Goal: Task Accomplishment & Management: Use online tool/utility

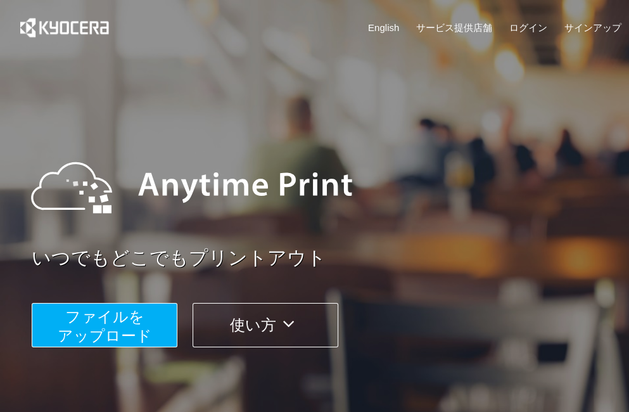
click at [119, 314] on span "ファイルを ​​アップロード" at bounding box center [105, 326] width 94 height 36
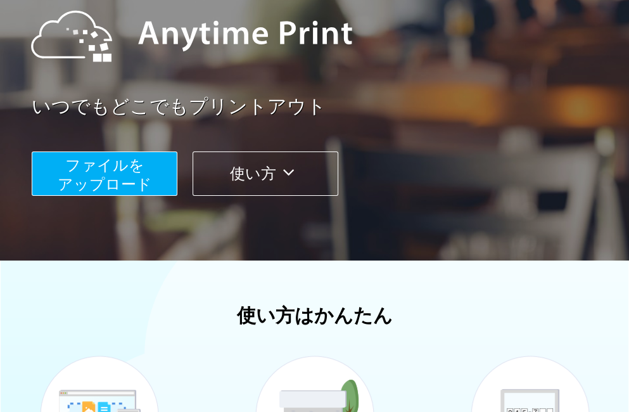
scroll to position [167, 0]
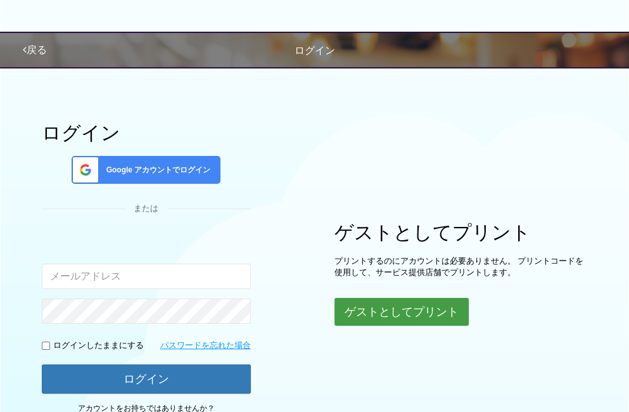
click at [356, 316] on button "ゲストとしてプリント" at bounding box center [402, 312] width 134 height 28
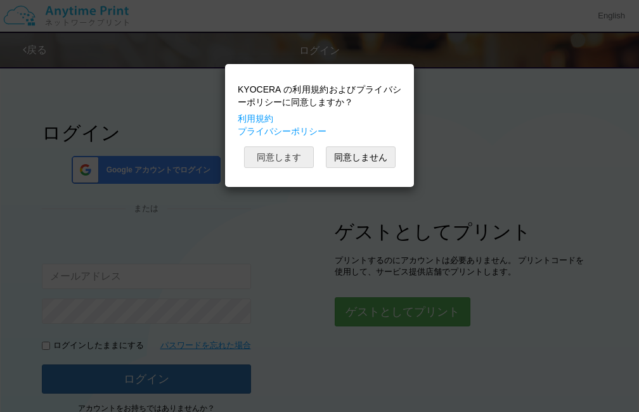
click at [281, 163] on button "同意します" at bounding box center [279, 157] width 70 height 22
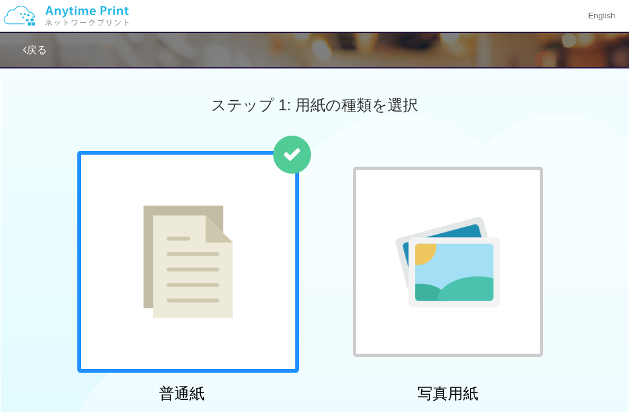
click at [189, 288] on div at bounding box center [188, 262] width 222 height 222
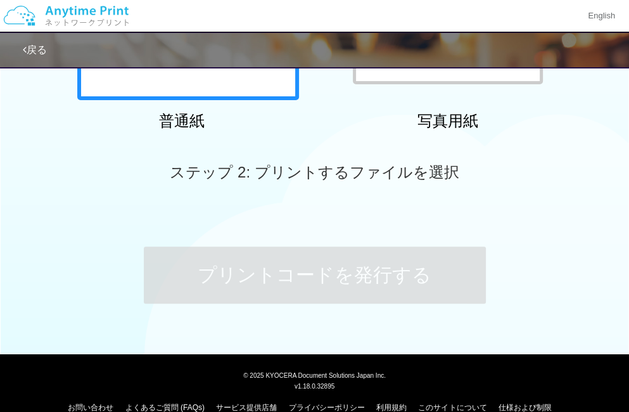
scroll to position [293, 0]
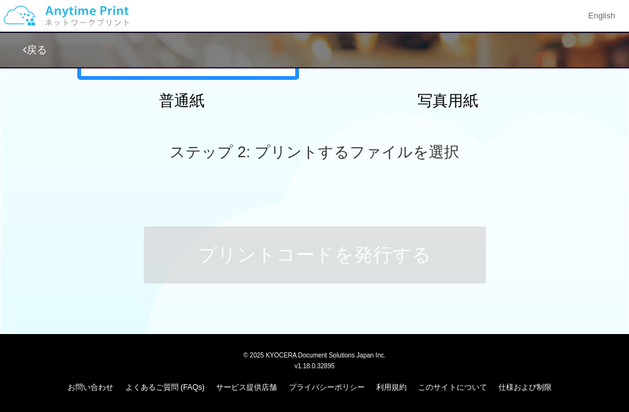
click at [312, 149] on span "ステップ 2: プリントするファイルを選択" at bounding box center [314, 151] width 289 height 17
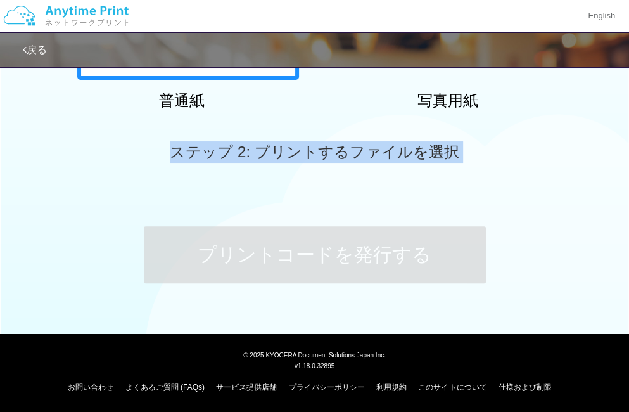
click at [312, 149] on span "ステップ 2: プリントするファイルを選択" at bounding box center [314, 151] width 289 height 17
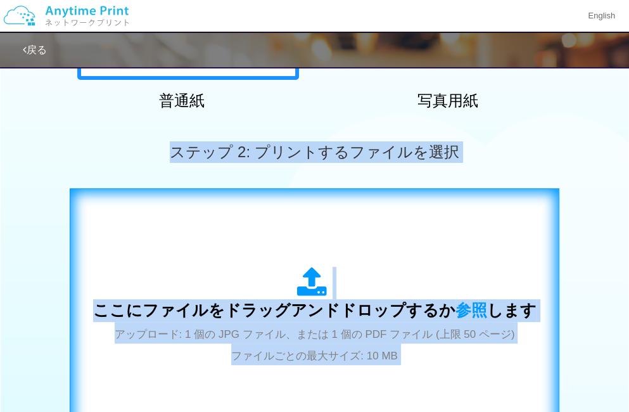
scroll to position [409, 0]
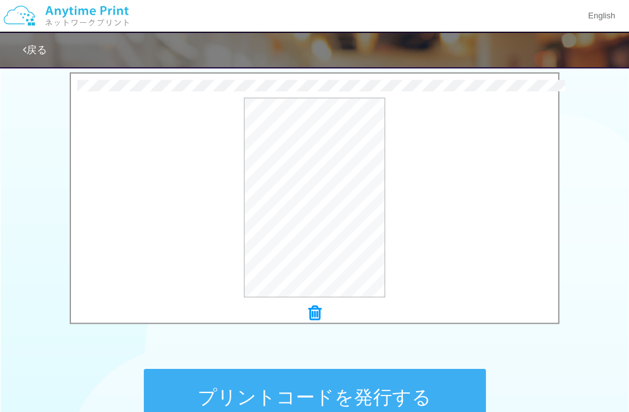
click at [230, 394] on button "プリントコードを発行する" at bounding box center [315, 397] width 342 height 57
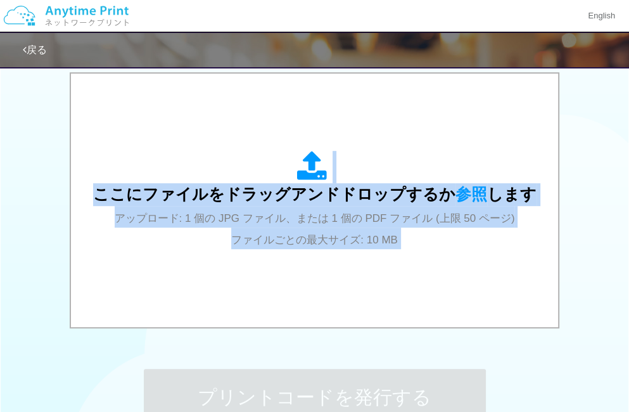
scroll to position [0, 0]
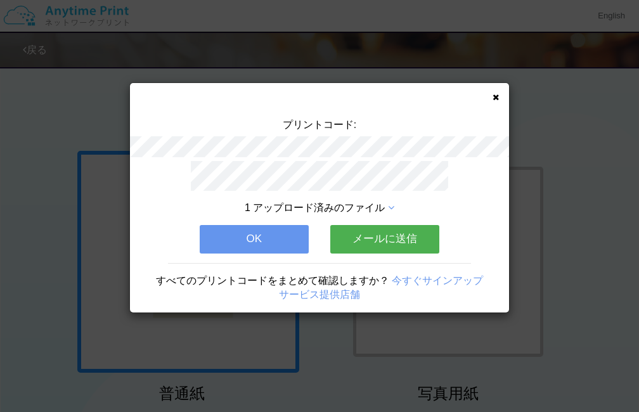
click at [236, 235] on button "OK" at bounding box center [254, 239] width 109 height 28
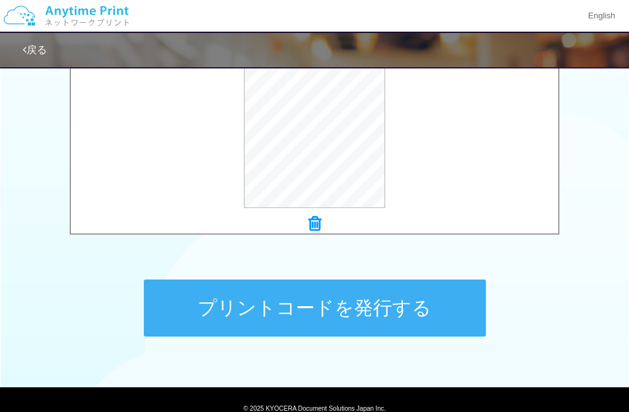
scroll to position [551, 0]
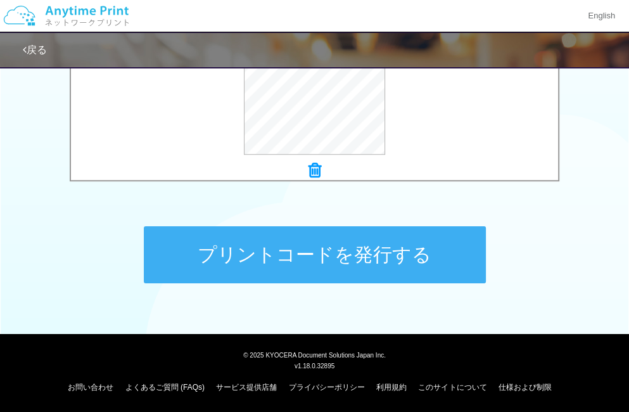
click at [267, 238] on button "プリントコードを発行する" at bounding box center [315, 254] width 342 height 57
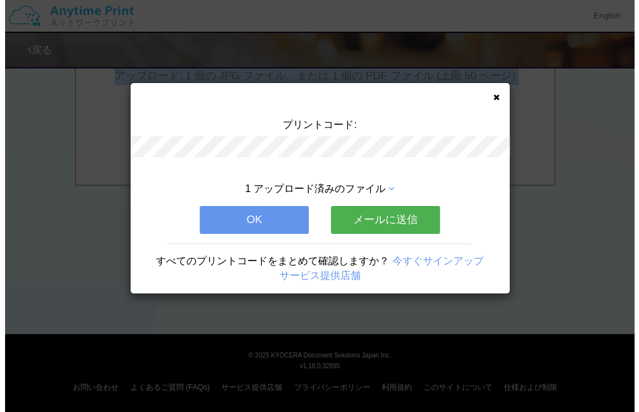
scroll to position [0, 0]
